Goal: Task Accomplishment & Management: Manage account settings

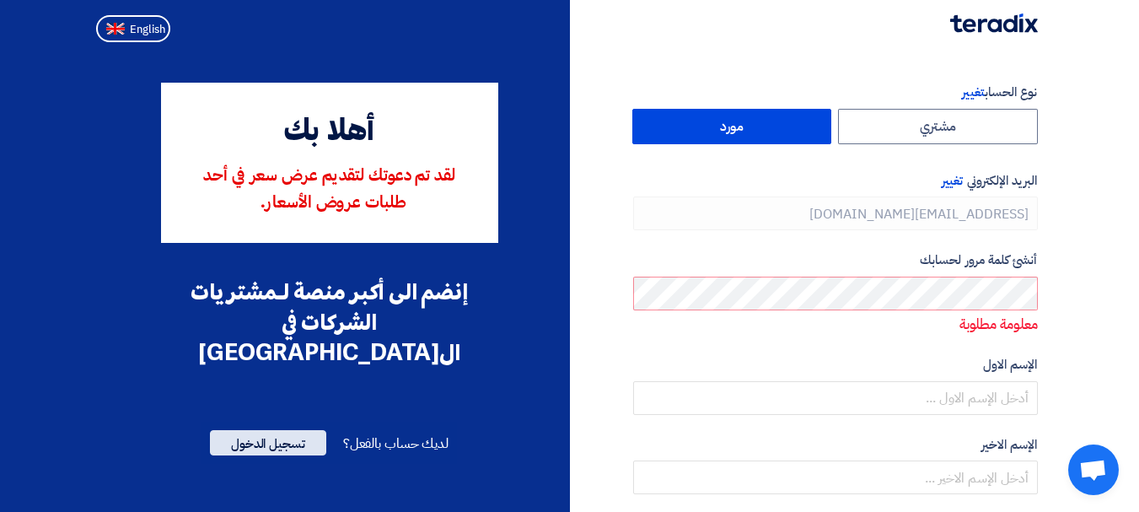
click at [284, 430] on span "تسجيل الدخول" at bounding box center [268, 442] width 116 height 25
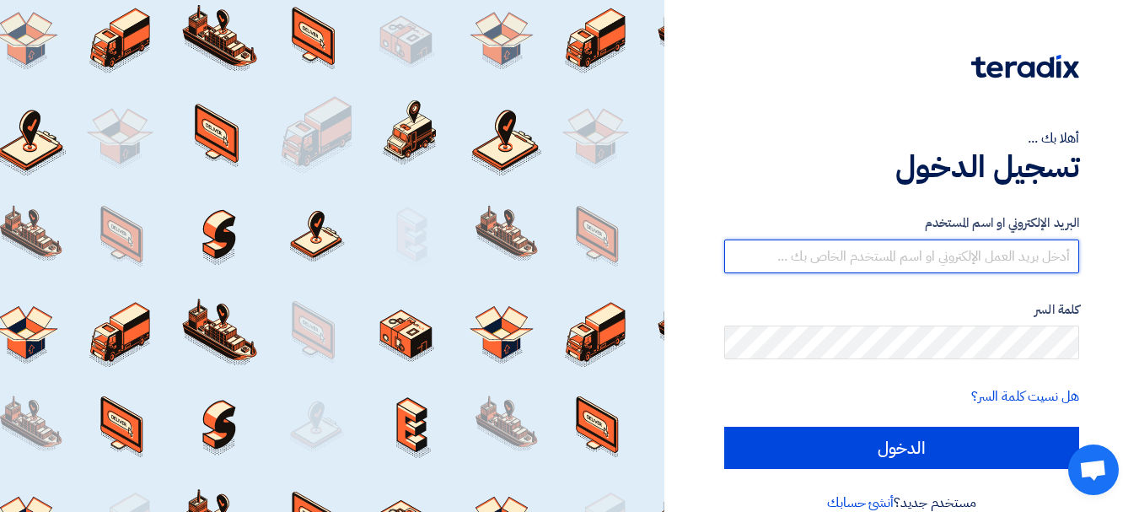
click at [960, 241] on input "text" at bounding box center [901, 256] width 355 height 34
type input "[EMAIL_ADDRESS][DOMAIN_NAME]"
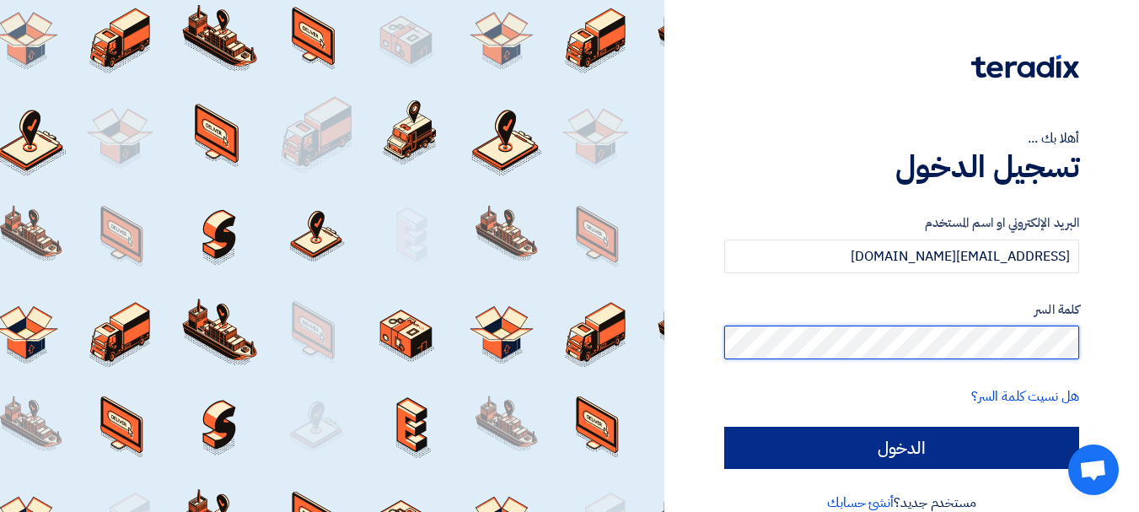
click at [724, 426] on input "الدخول" at bounding box center [901, 447] width 355 height 42
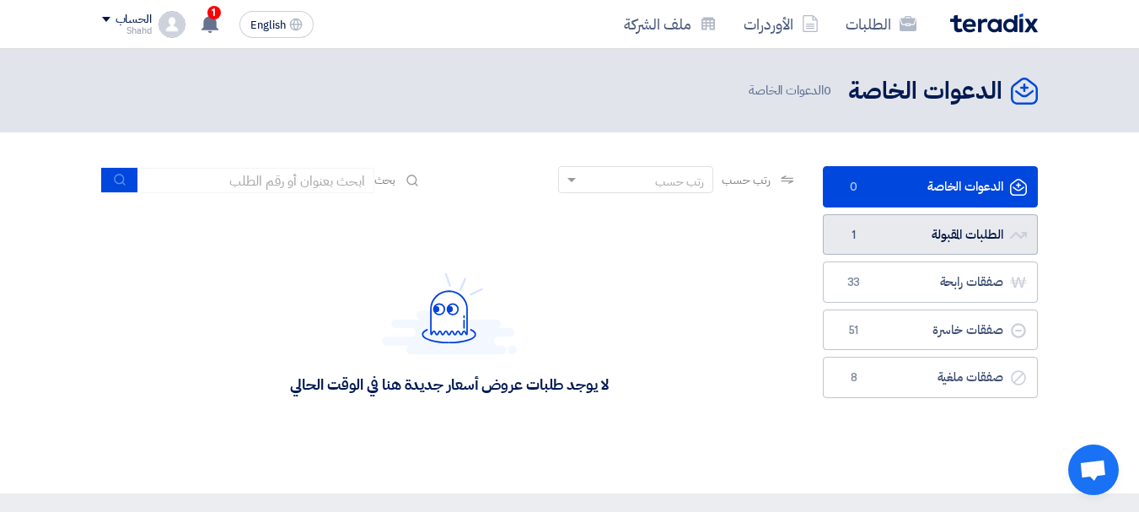
click at [984, 233] on link "الطلبات المقبولة الطلبات المقبولة 1" at bounding box center [930, 234] width 215 height 41
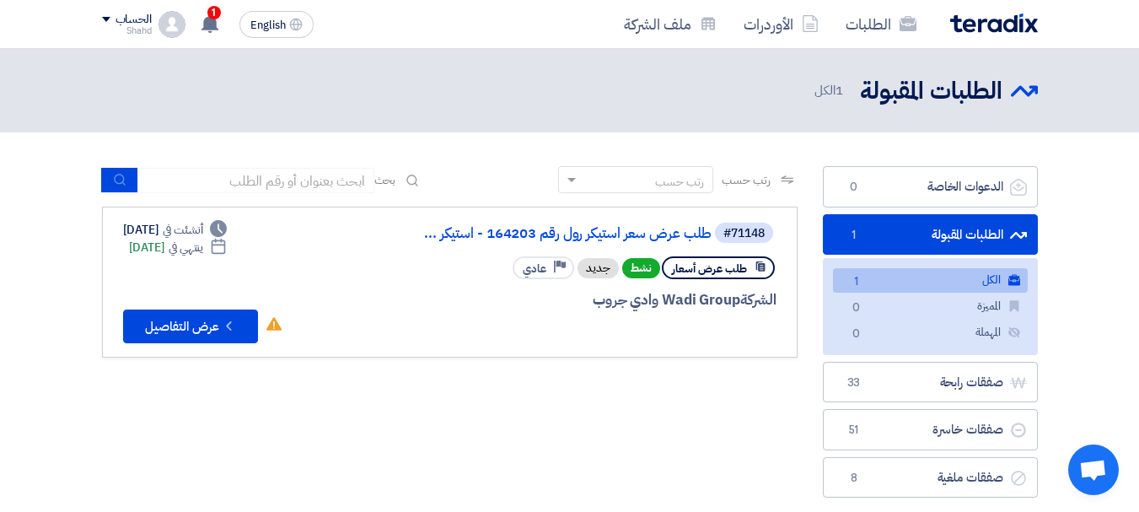
click at [965, 276] on link "الكل الكل 1" at bounding box center [930, 280] width 195 height 24
click at [235, 326] on icon "Check details" at bounding box center [229, 326] width 16 height 16
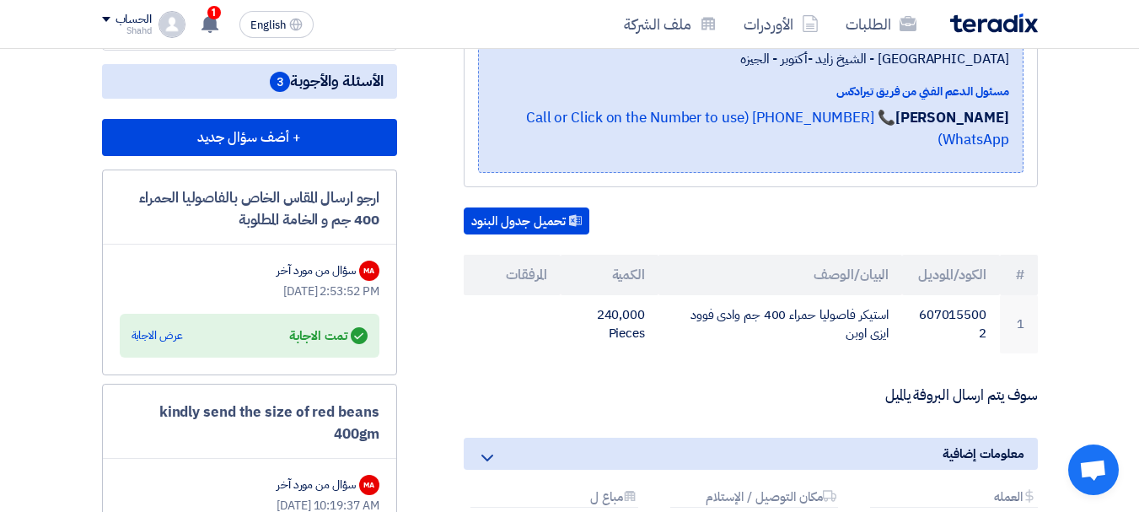
scroll to position [421, 0]
